Goal: Check status: Check status

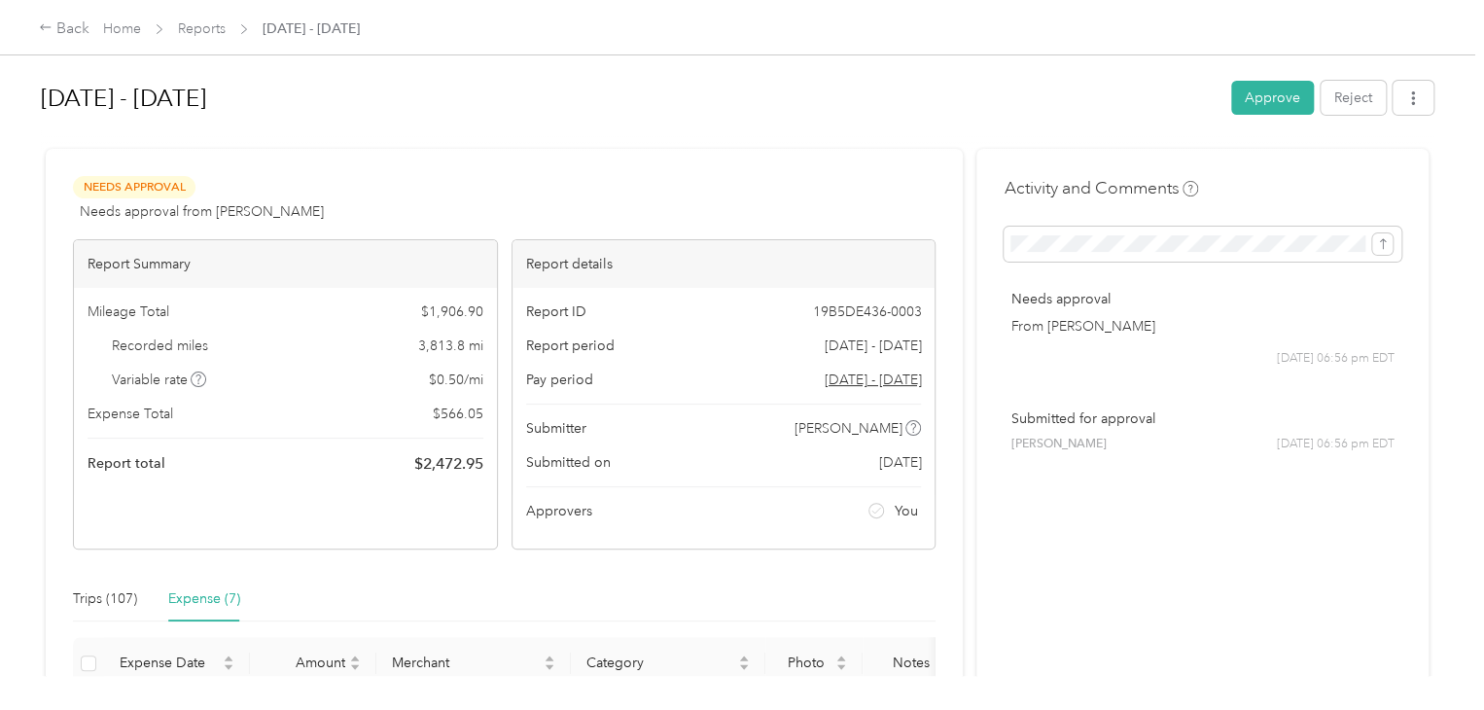
click at [144, 413] on span "Expense Total" at bounding box center [131, 414] width 86 height 20
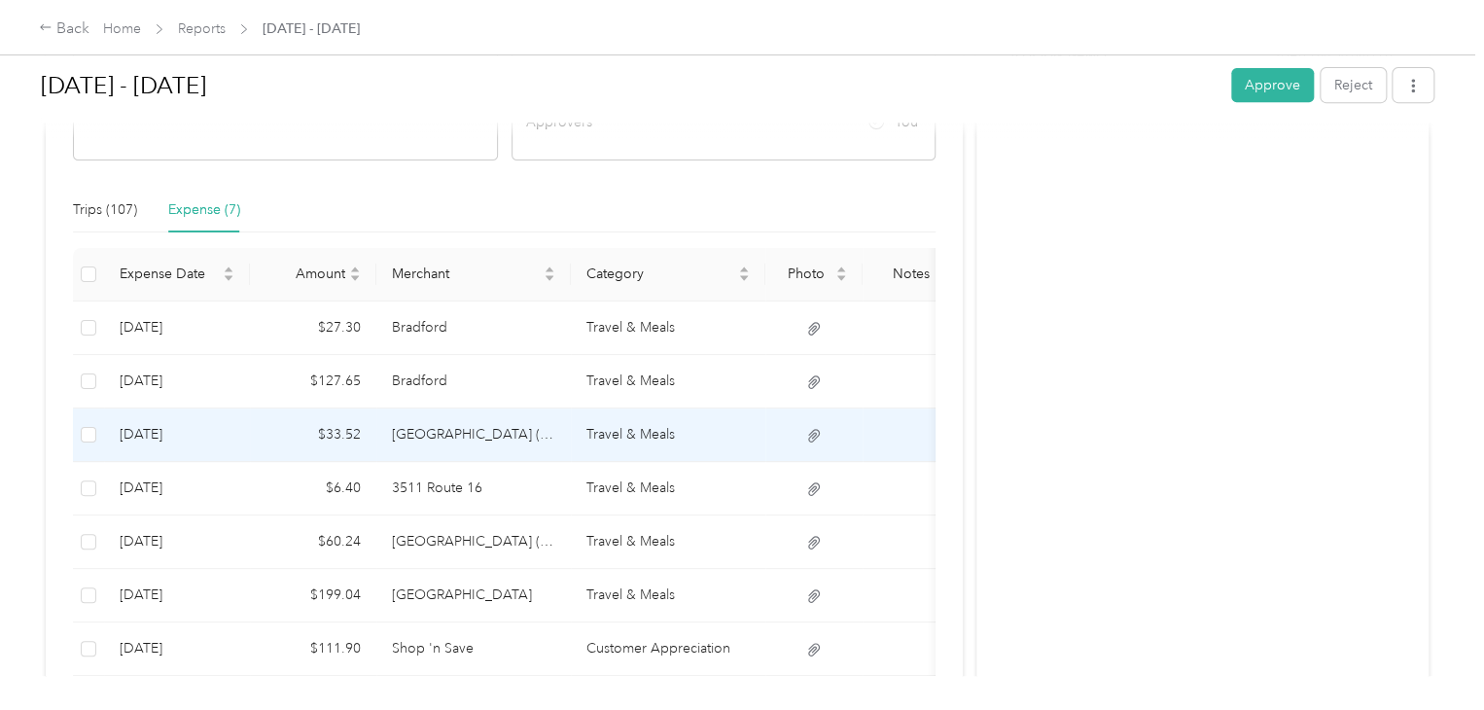
scroll to position [486, 0]
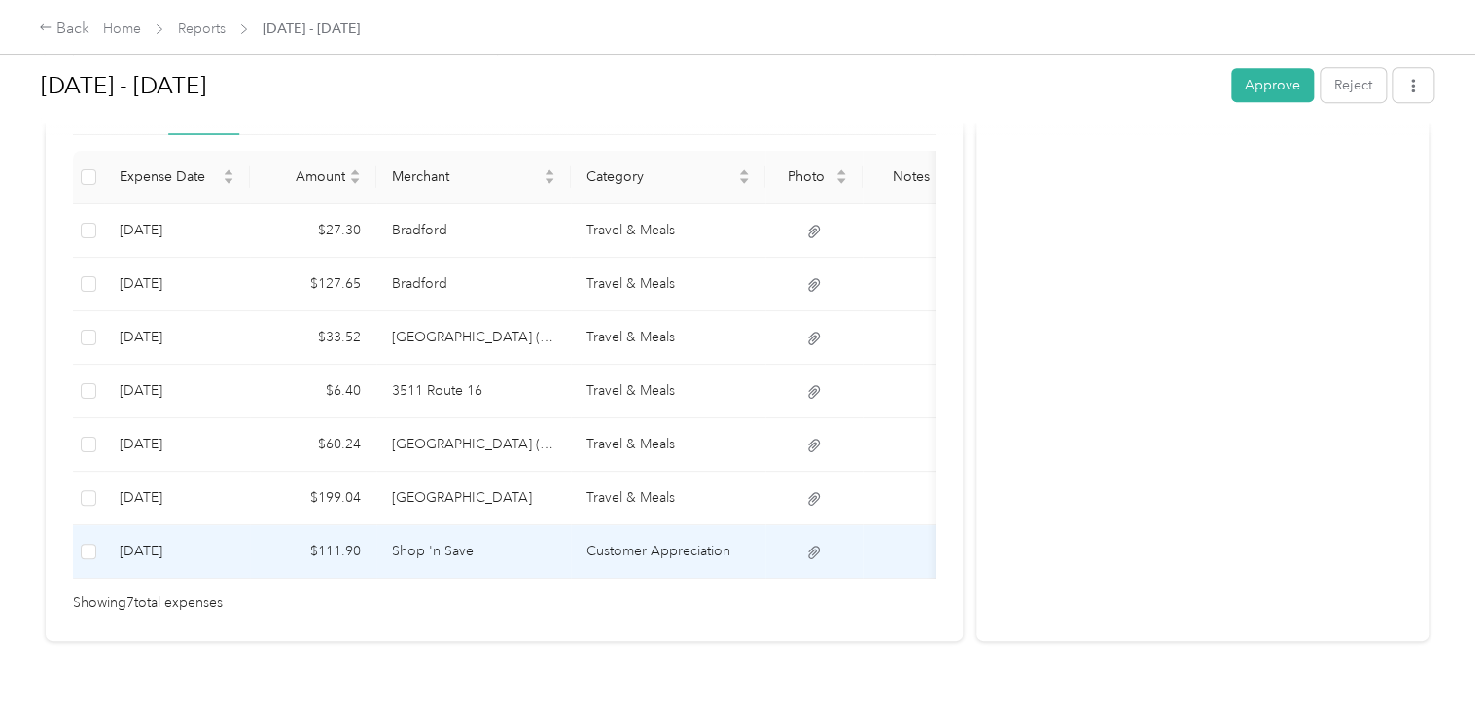
click at [432, 548] on td "Shop 'n Save" at bounding box center [473, 551] width 194 height 53
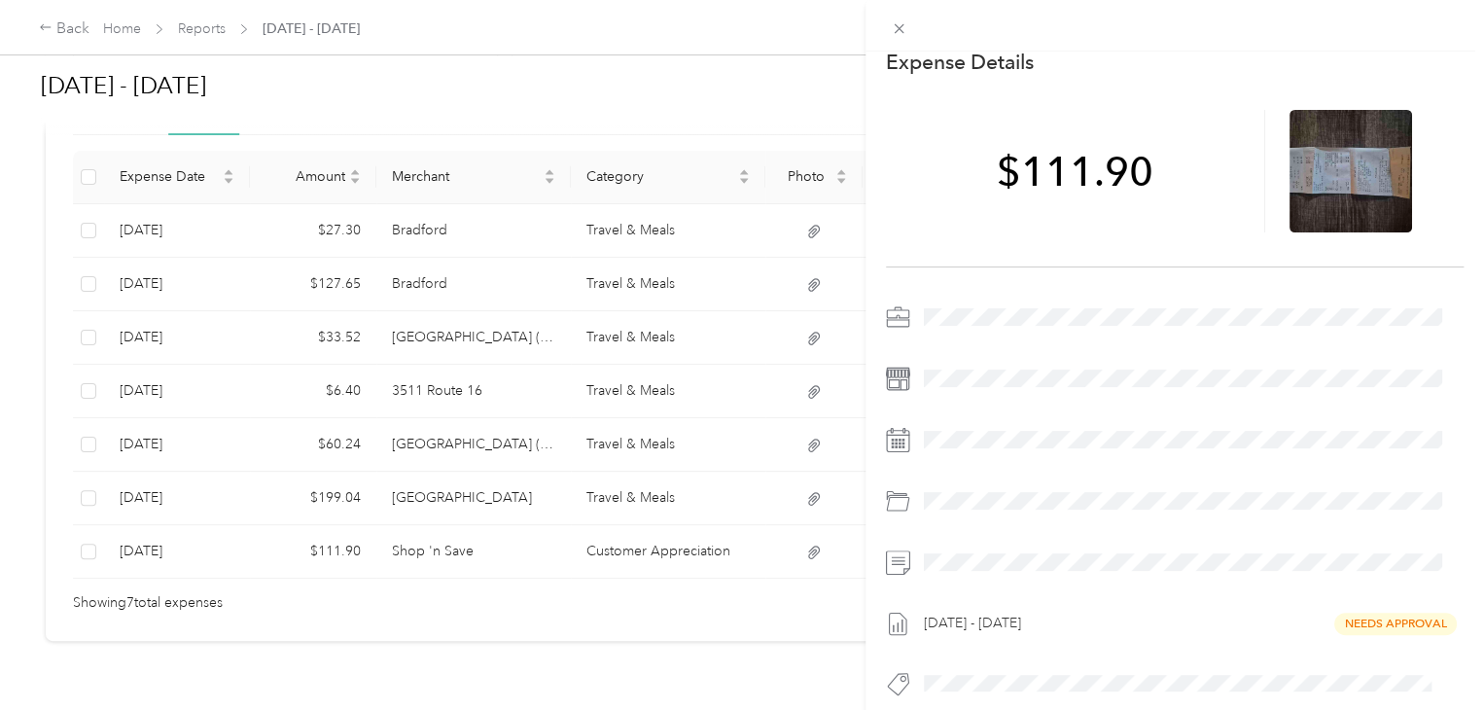
scroll to position [0, 0]
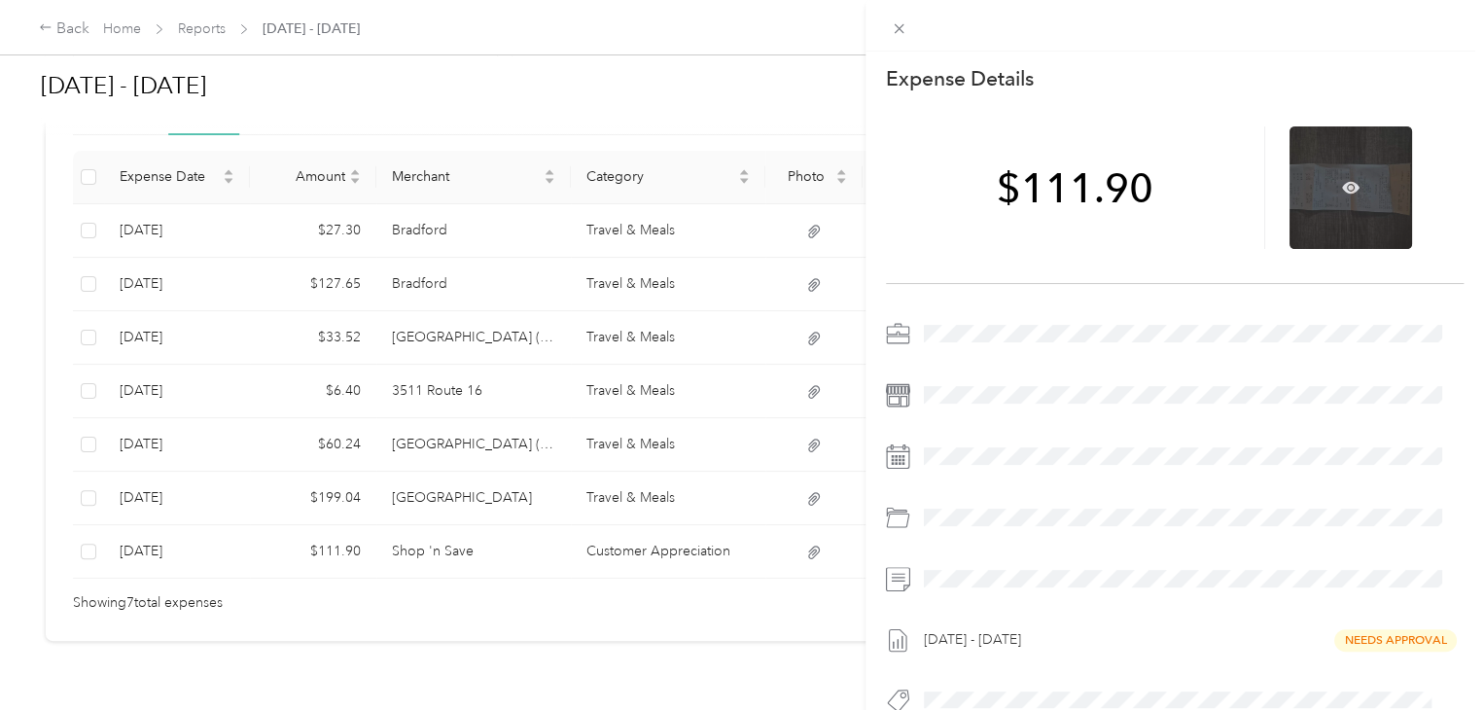
click at [1311, 216] on div at bounding box center [1350, 187] width 123 height 123
click at [1342, 192] on icon at bounding box center [1351, 188] width 18 height 12
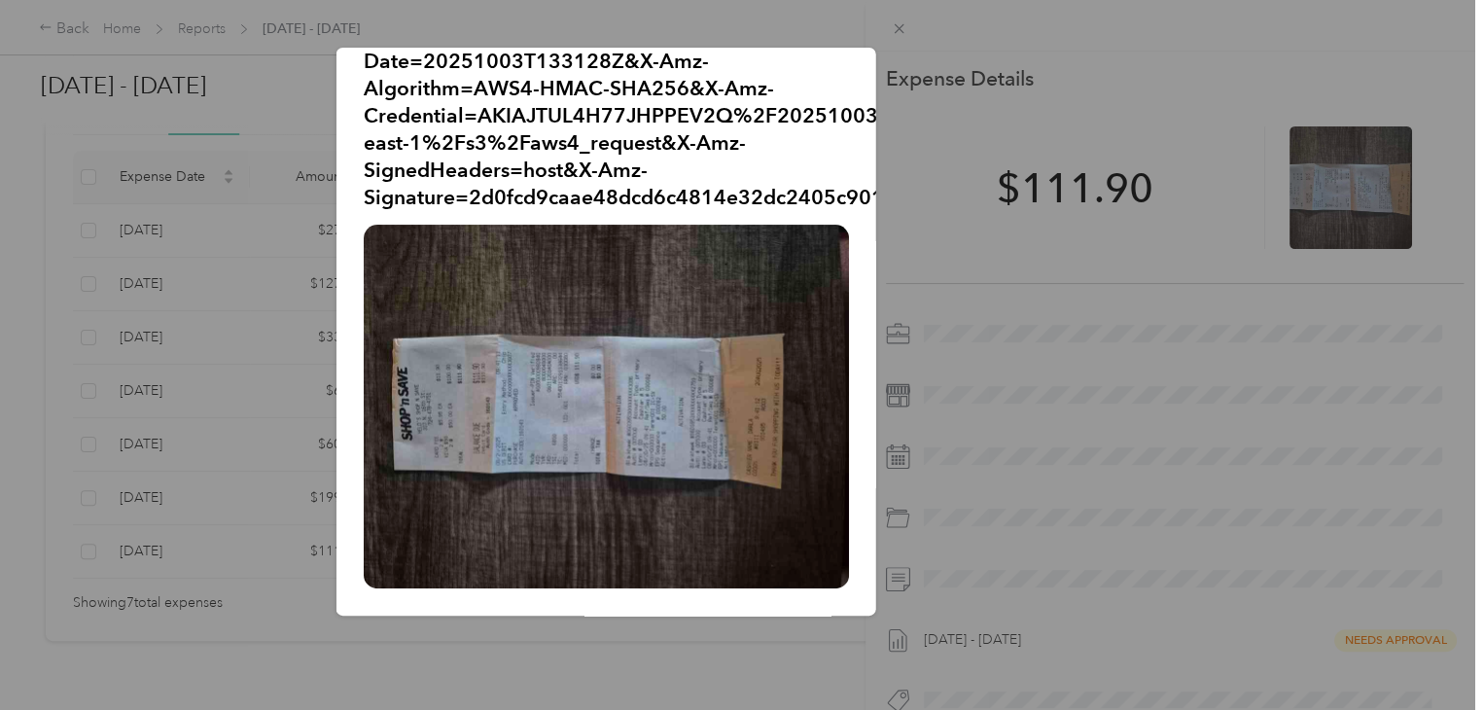
scroll to position [58, 0]
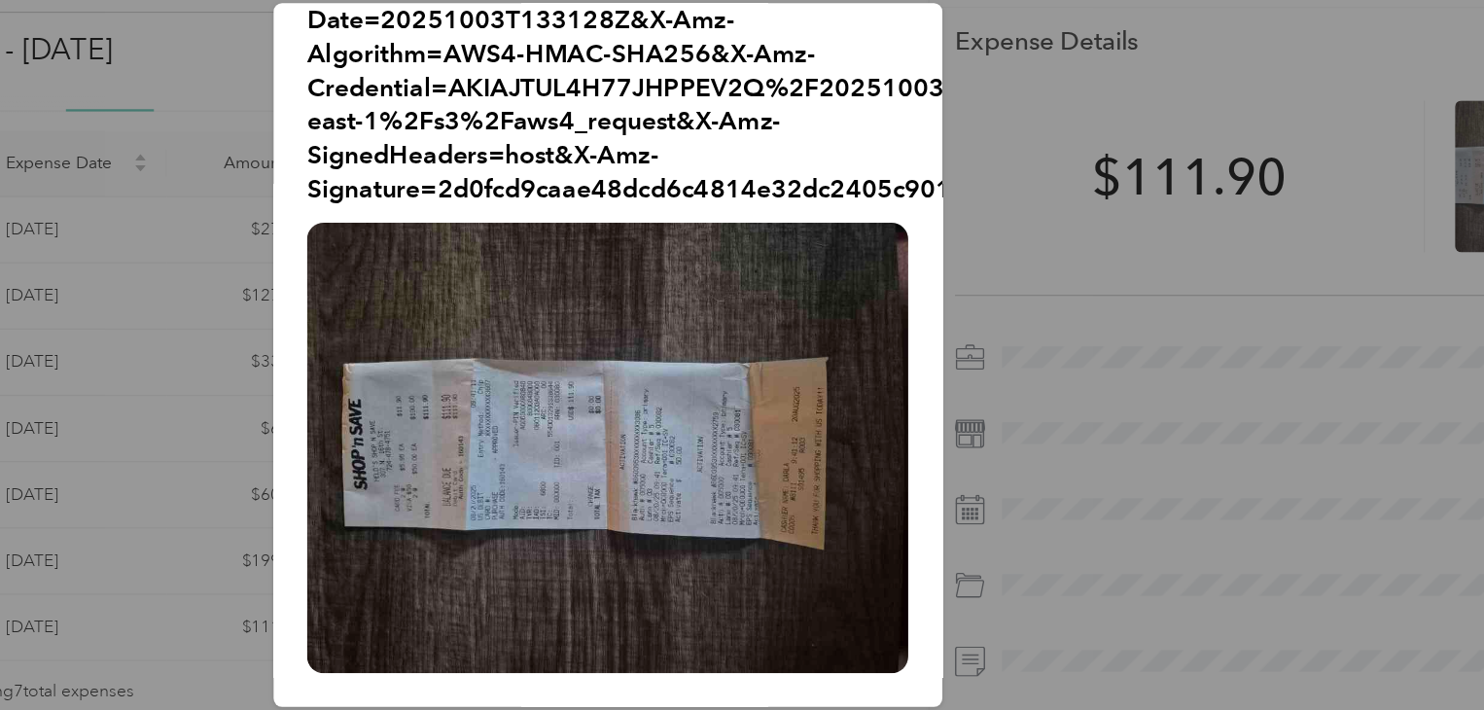
click at [979, 273] on div "pp.png?X-Amz-Expires=600&X-Amz-Date=20251003T133128Z&X-Amz-Algorithm=AWS4-HMAC-…" at bounding box center [1012, 335] width 540 height 574
drag, startPoint x: 1076, startPoint y: 441, endPoint x: 1074, endPoint y: 431, distance: 10.9
click at [1076, 438] on div "pp.png?X-Amz-Expires=600&X-Amz-Date=20251003T133128Z&X-Amz-Algorithm=AWS4-HMAC-…" at bounding box center [1012, 335] width 540 height 574
click at [1234, 112] on div "pp.png?X-Amz-Expires=600&X-Amz-Date=20251003T133128Z&X-Amz-Algorithm=AWS4-HMAC-…" at bounding box center [1012, 335] width 540 height 574
